Goal: Task Accomplishment & Management: Manage account settings

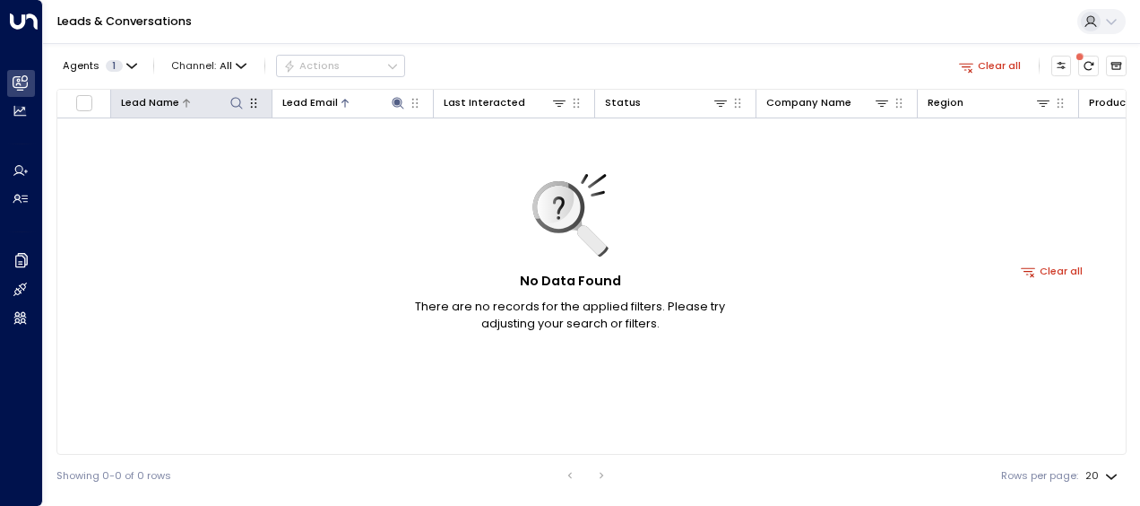
click at [237, 108] on icon at bounding box center [236, 103] width 14 height 14
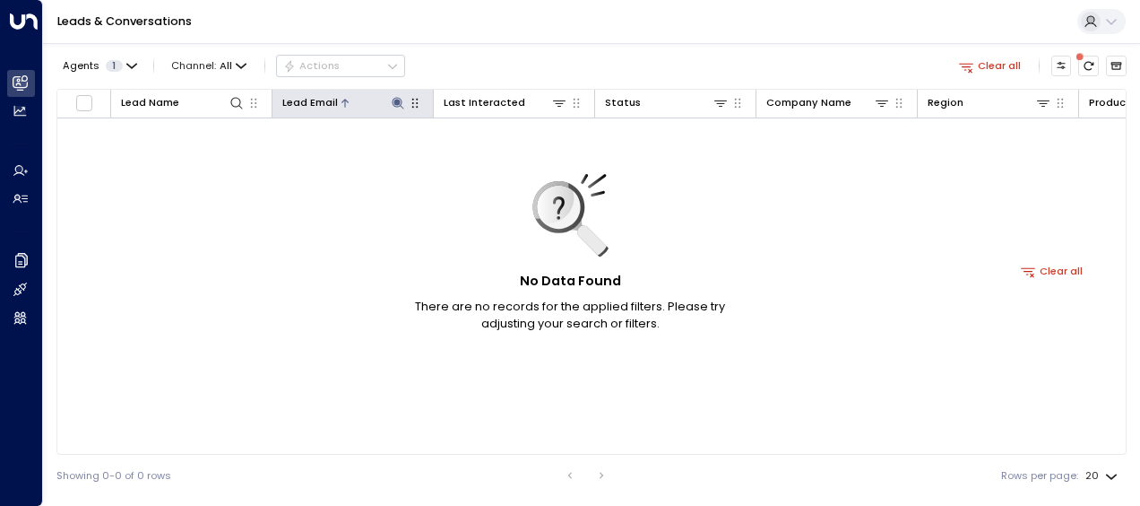
click at [396, 102] on icon at bounding box center [398, 103] width 12 height 12
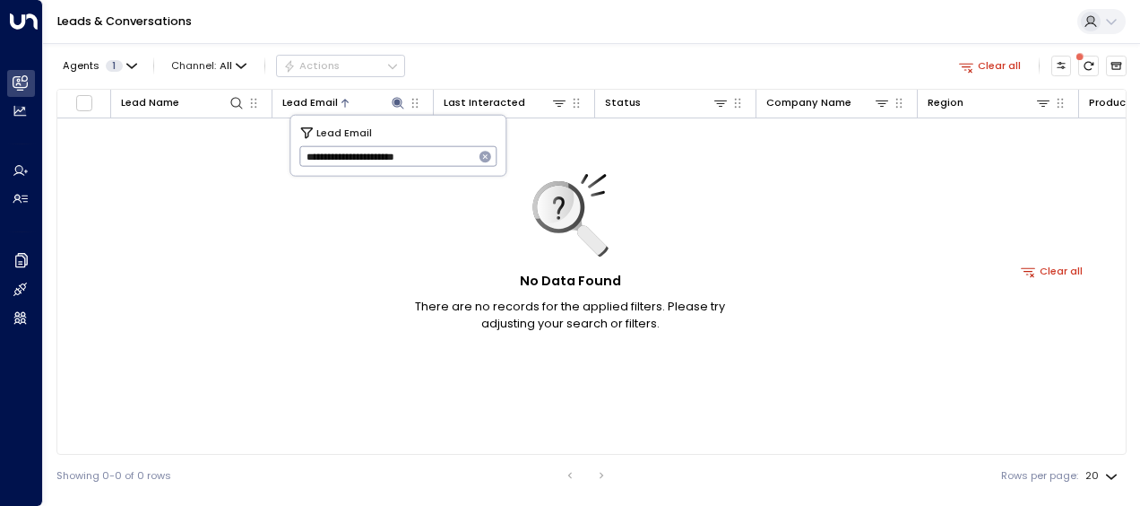
click at [486, 164] on button "button" at bounding box center [485, 156] width 23 height 23
click at [222, 104] on div at bounding box center [211, 102] width 65 height 17
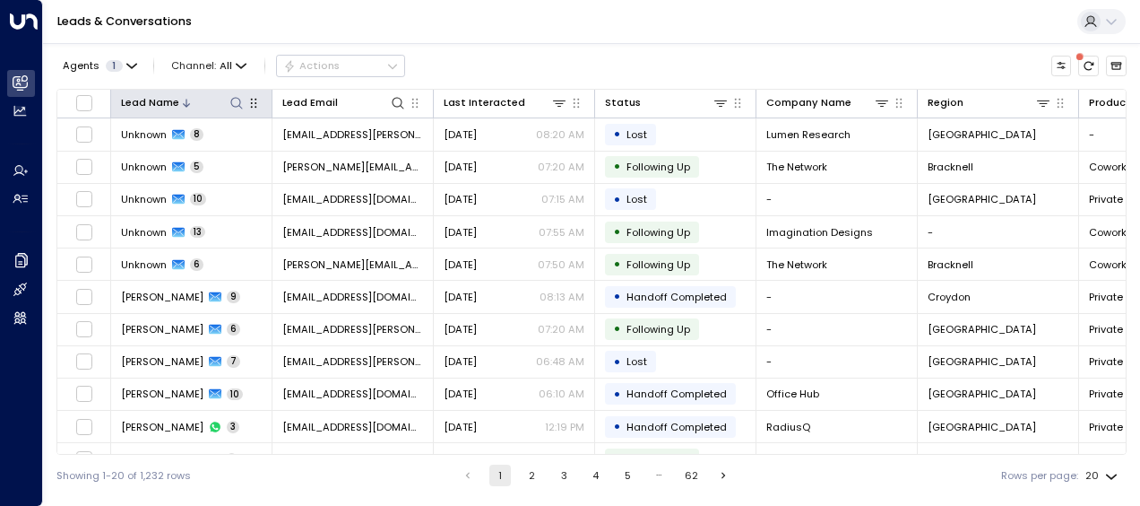
click at [235, 99] on icon at bounding box center [236, 103] width 14 height 14
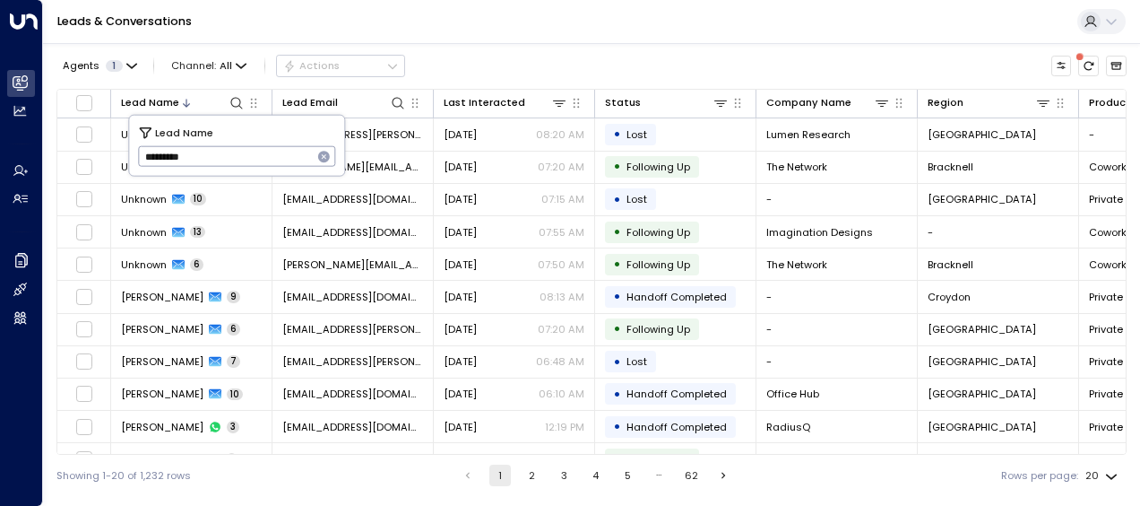
type input "*********"
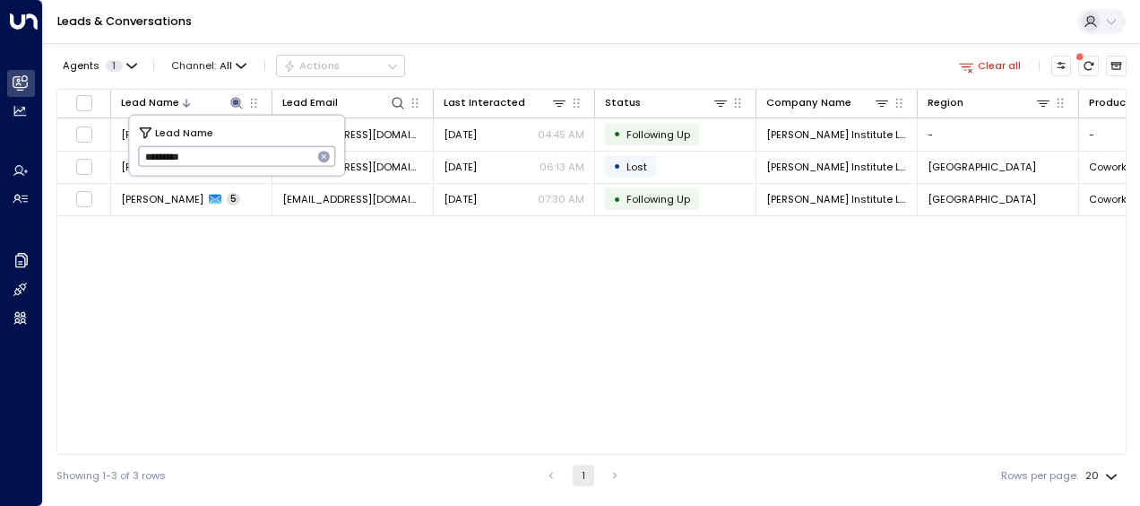
click at [334, 302] on div "Lead Name Lead Email Last Interacted Status Company Name Region Product # of pe…" at bounding box center [591, 272] width 1070 height 366
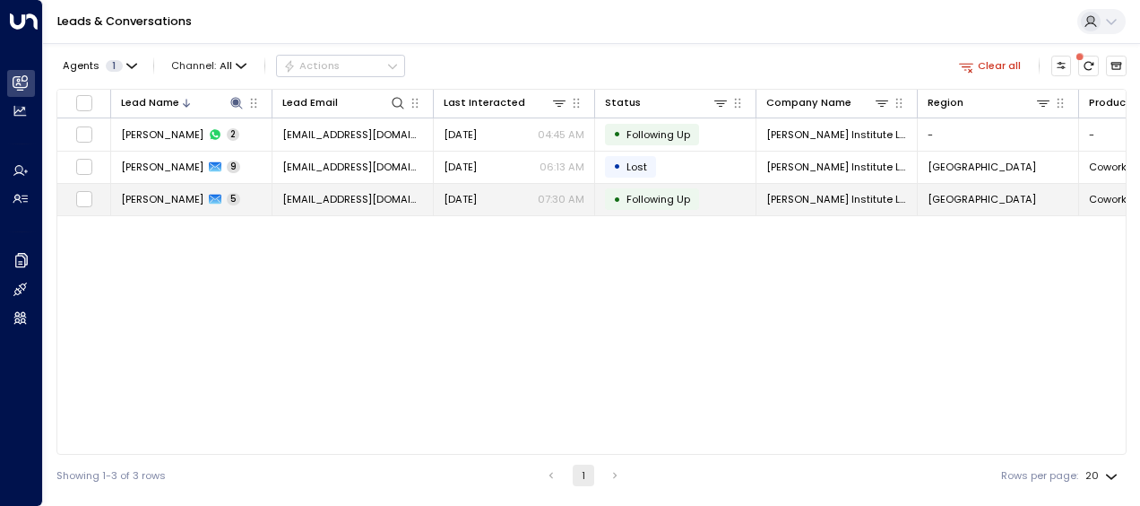
click at [456, 185] on td "[DATE] 07:30 AM" at bounding box center [514, 199] width 161 height 31
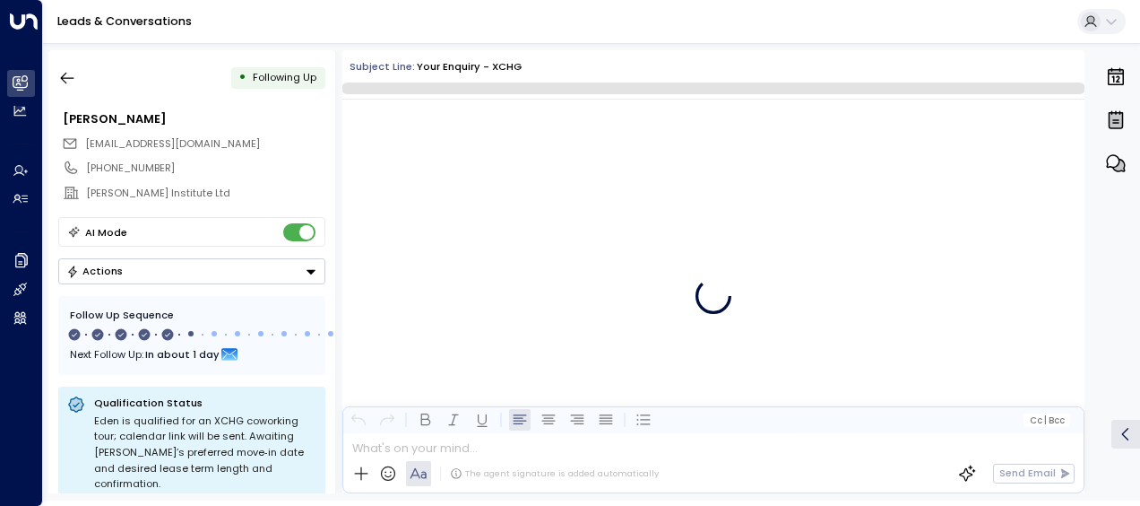
scroll to position [3290, 0]
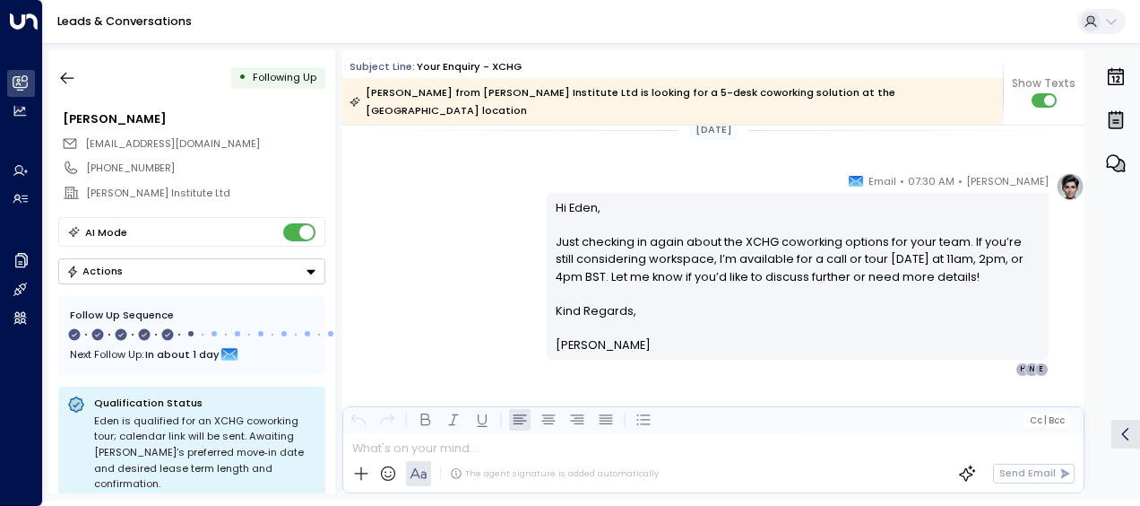
click at [456, 185] on div "[PERSON_NAME] • 07:30 AM • Email Hi [PERSON_NAME], Just checking in again about…" at bounding box center [713, 274] width 742 height 204
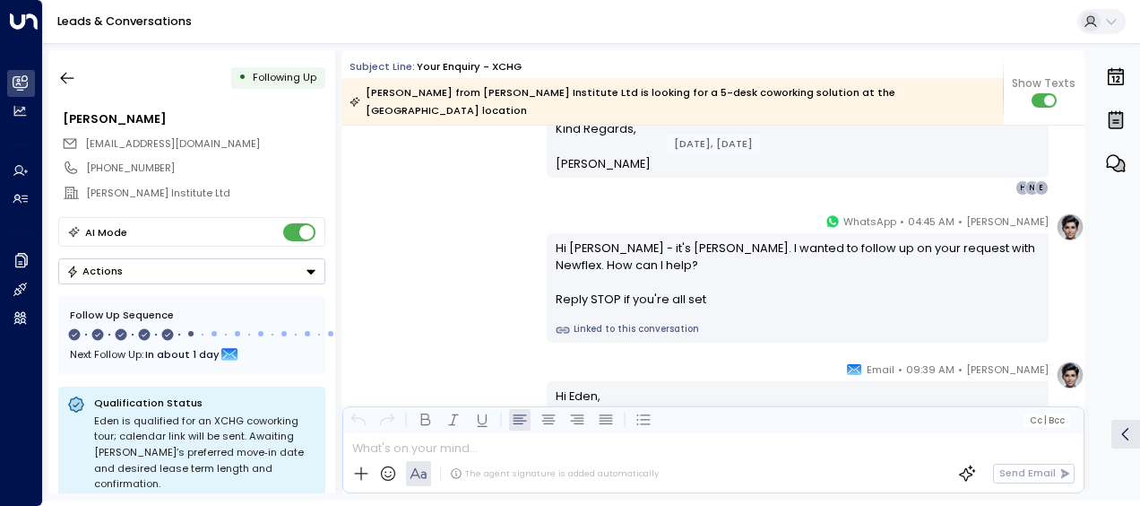
scroll to position [1130, 0]
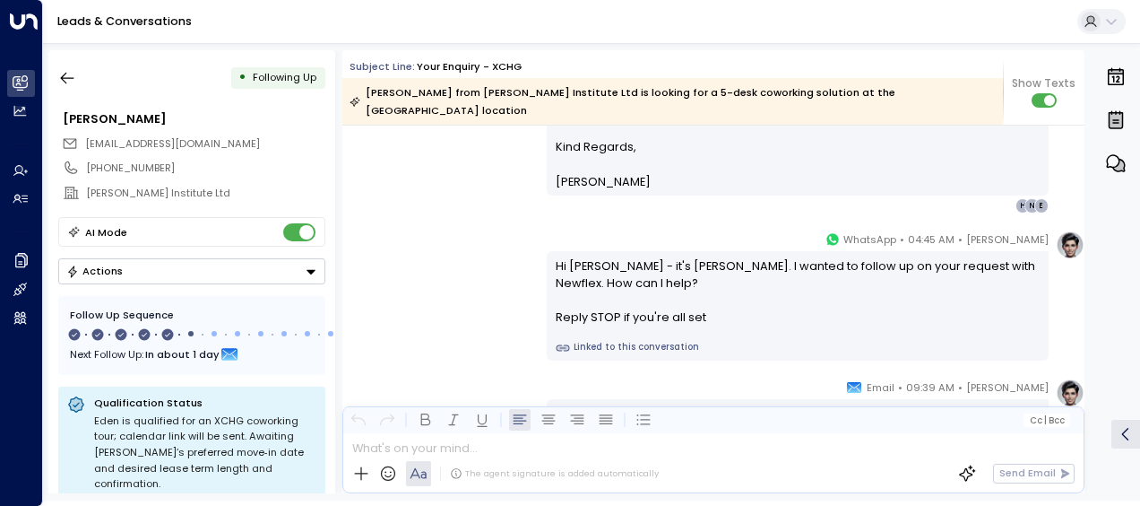
click at [94, 16] on link "Leads & Conversations" at bounding box center [124, 20] width 134 height 15
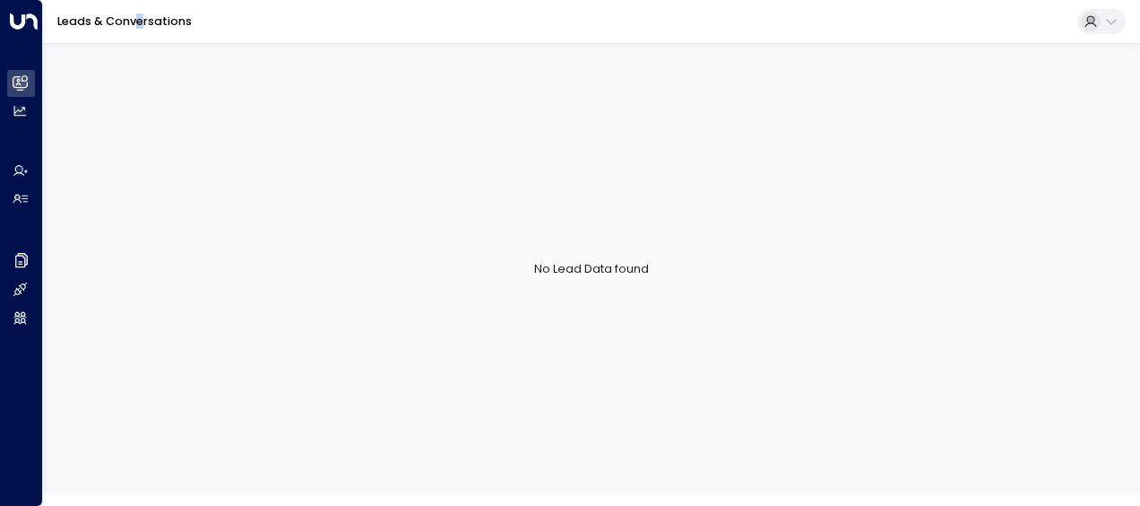
click at [141, 11] on div "Leads & Conversations" at bounding box center [591, 22] width 1097 height 44
click at [147, 19] on link "Leads & Conversations" at bounding box center [124, 20] width 134 height 15
click at [728, 81] on div "No Lead Data found" at bounding box center [591, 268] width 1097 height 451
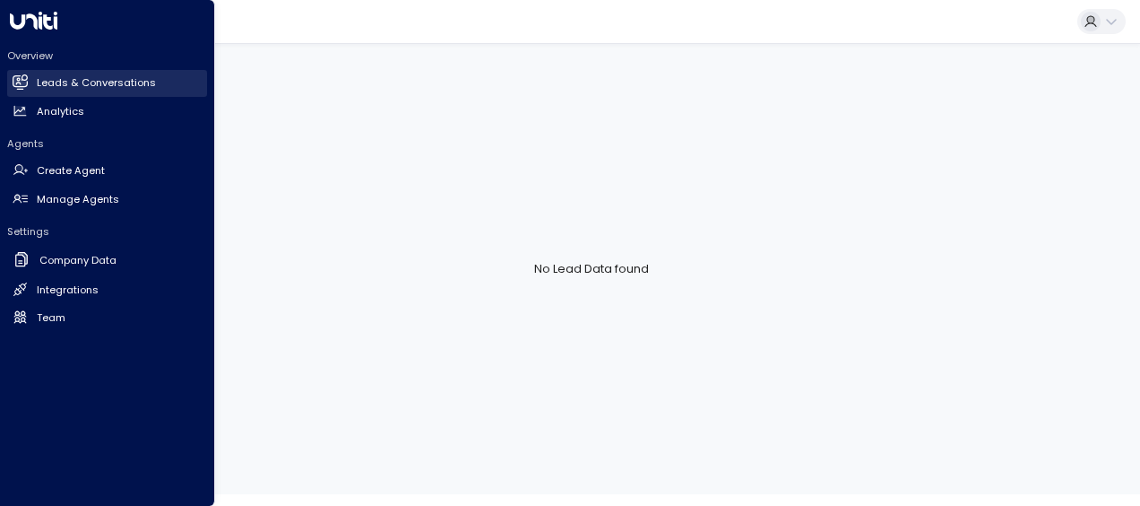
click at [40, 77] on h2 "Leads & Conversations" at bounding box center [96, 82] width 119 height 15
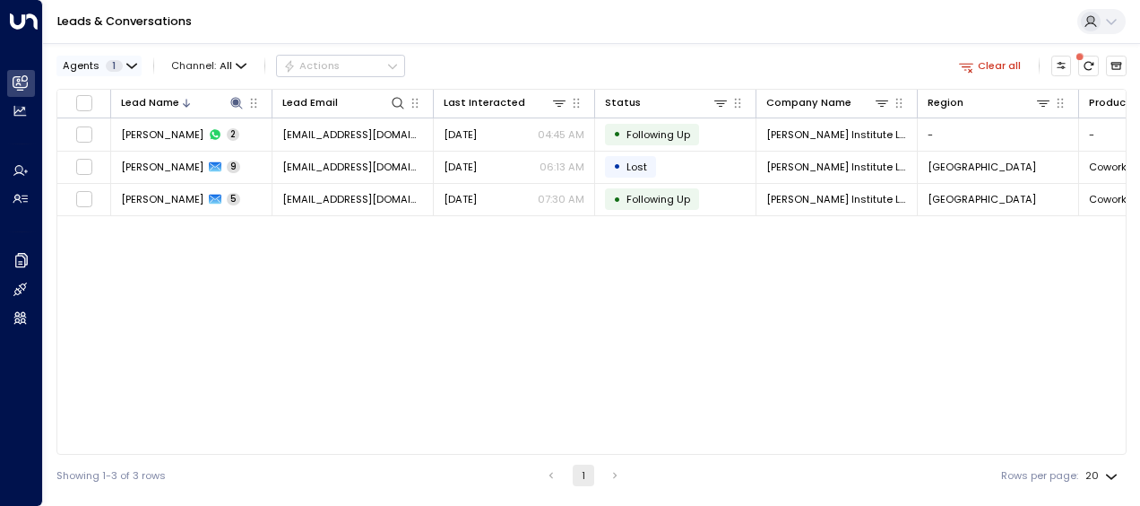
click at [109, 66] on span "1" at bounding box center [114, 66] width 17 height 12
click at [178, 57] on div at bounding box center [570, 253] width 1140 height 506
click at [242, 98] on icon at bounding box center [236, 103] width 14 height 14
click at [317, 154] on icon "button" at bounding box center [324, 157] width 14 height 14
click at [316, 154] on input "text" at bounding box center [237, 157] width 198 height 30
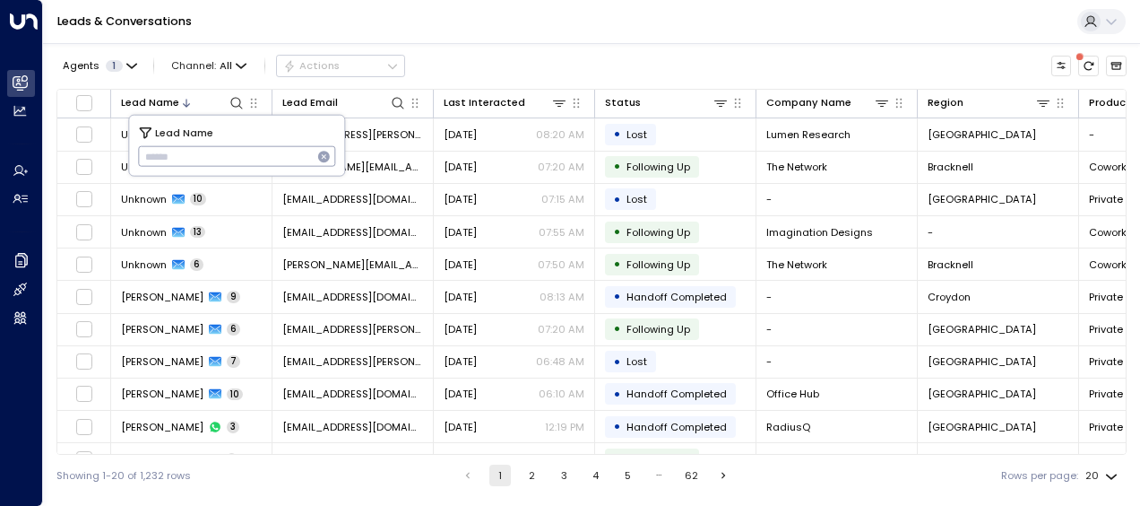
type input "**********"
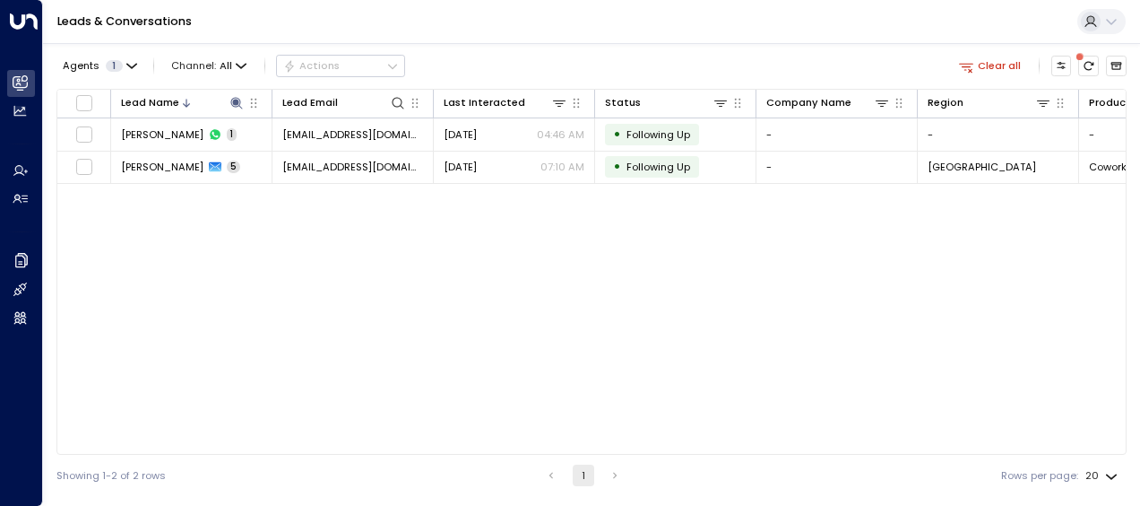
click at [638, 442] on div "Lead Name Lead Email Last Interacted Status Company Name Region Product # of pe…" at bounding box center [591, 272] width 1070 height 366
click at [877, 248] on div "Lead Name Lead Email Last Interacted Status Company Name Region Product # of pe…" at bounding box center [591, 272] width 1070 height 366
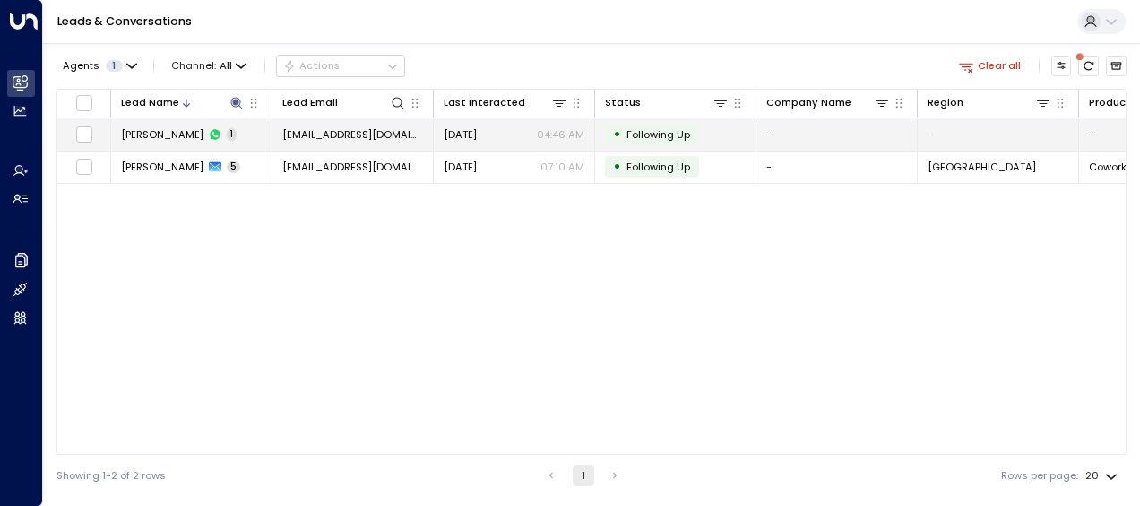
click at [541, 129] on p "04:46 AM" at bounding box center [561, 134] width 48 height 14
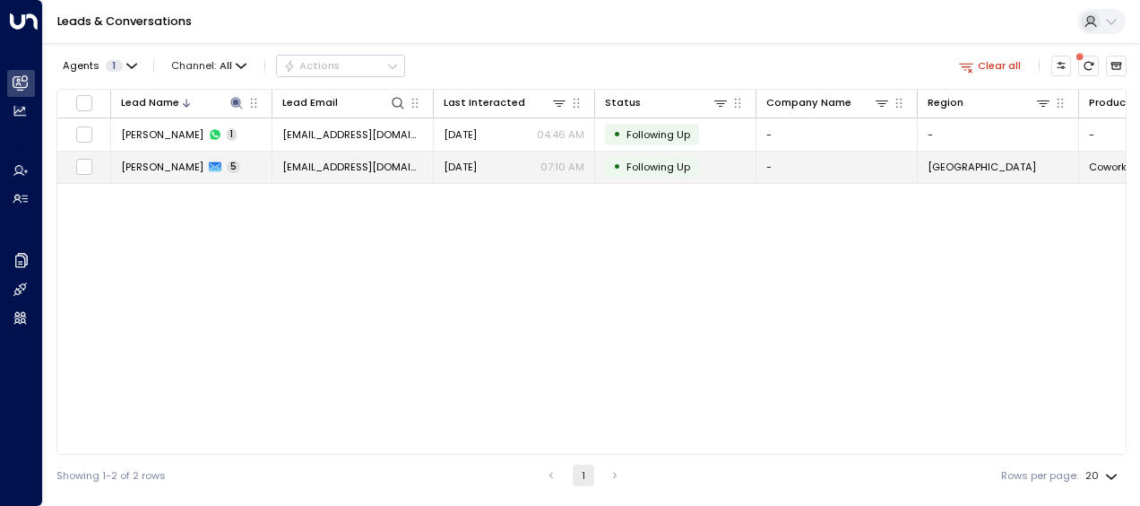
click at [534, 173] on div "[DATE] 07:10 AM" at bounding box center [514, 167] width 141 height 14
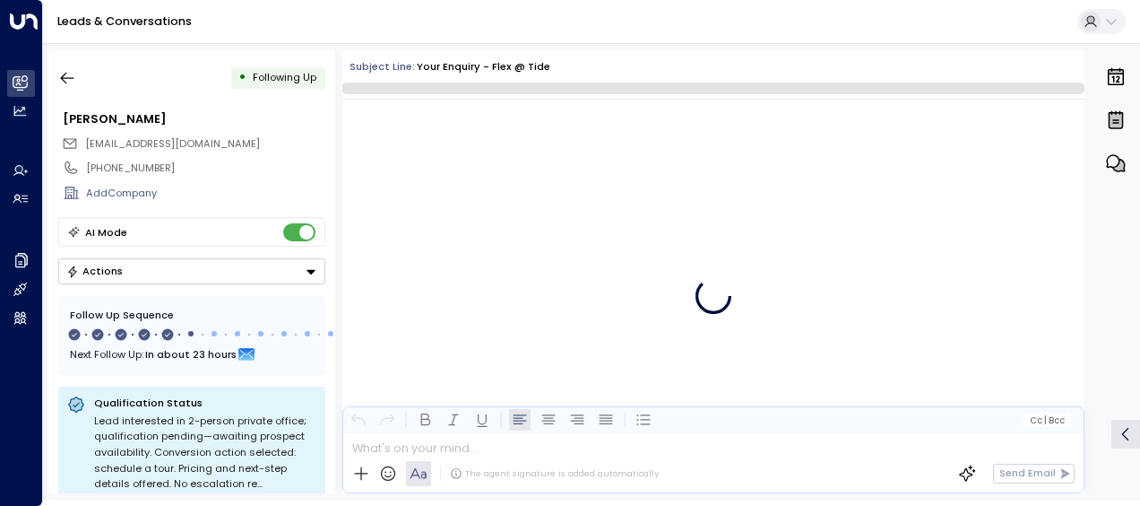
scroll to position [2926, 0]
